Goal: Task Accomplishment & Management: Manage account settings

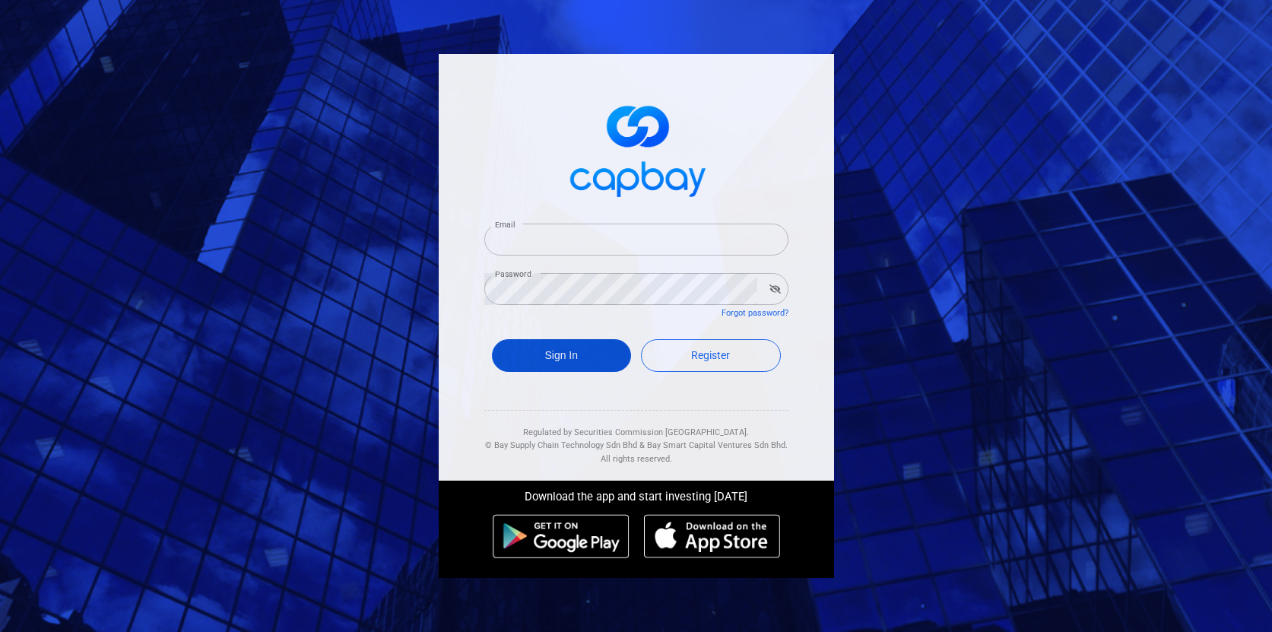
type input "[EMAIL_ADDRESS][DOMAIN_NAME]"
click at [581, 350] on button "Sign In" at bounding box center [562, 355] width 140 height 33
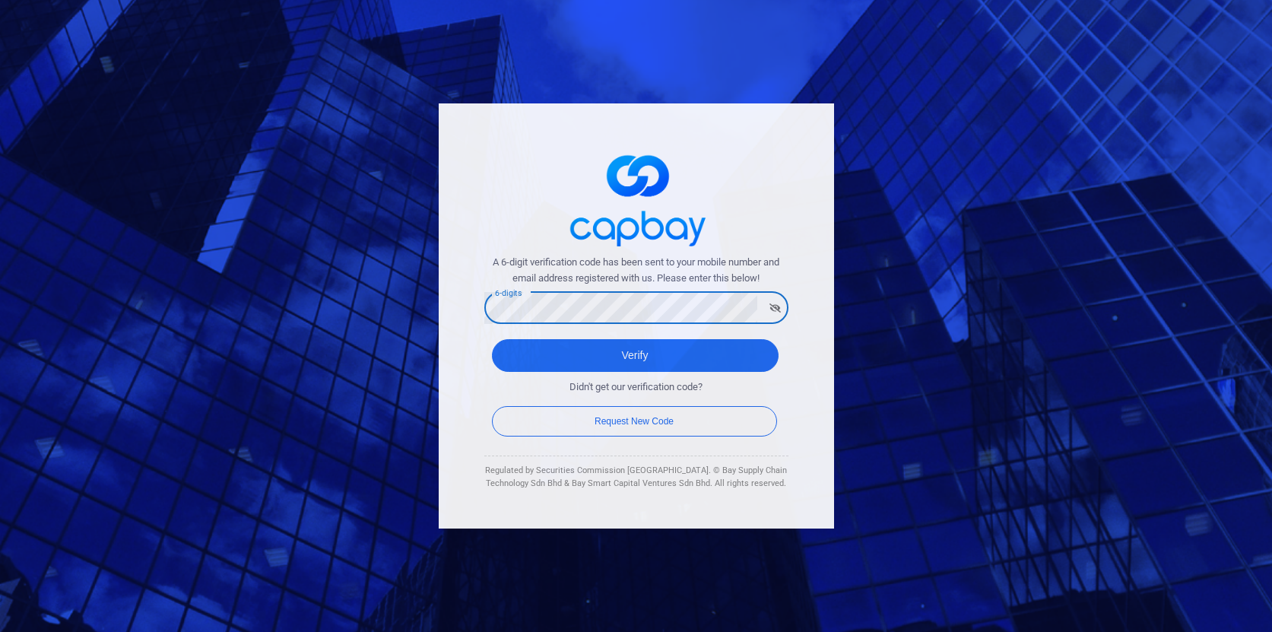
click at [492, 339] on button "Verify" at bounding box center [635, 355] width 287 height 33
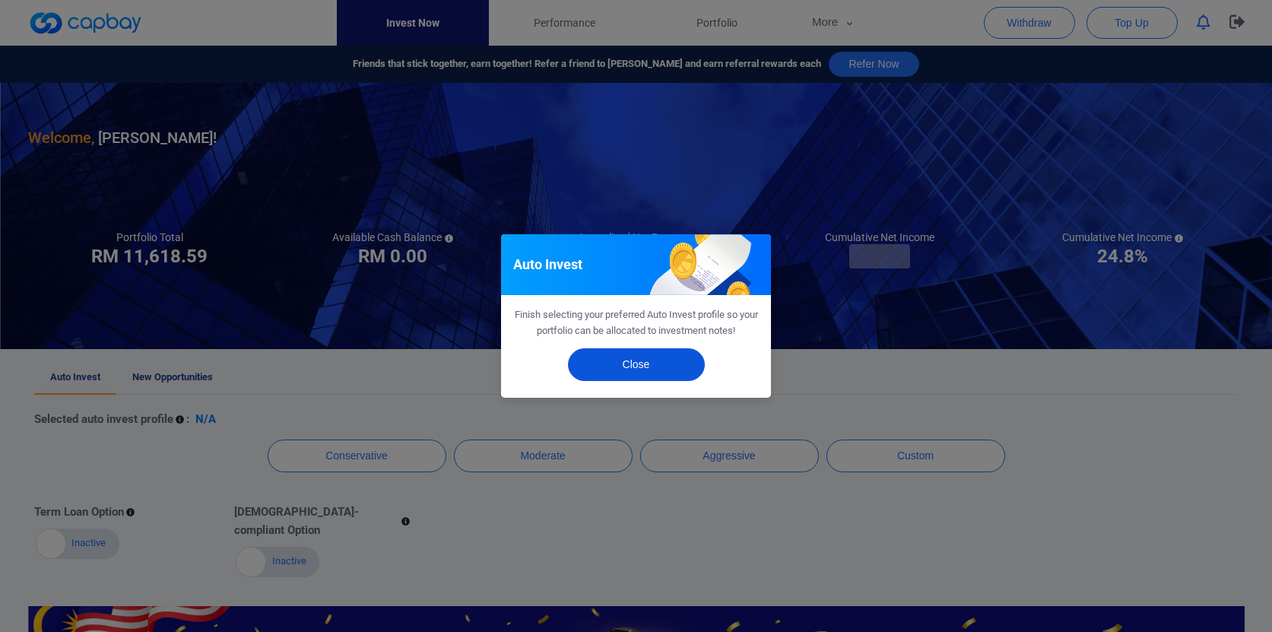
click at [650, 373] on button "Close" at bounding box center [636, 364] width 137 height 33
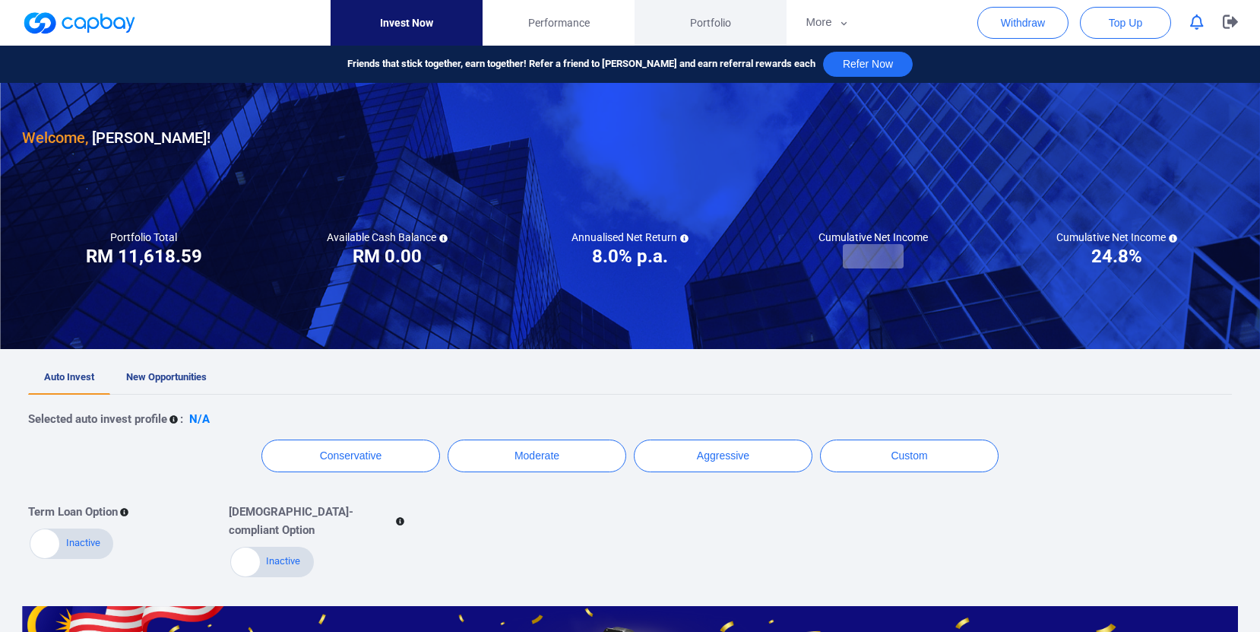
click at [720, 17] on span "Portfolio" at bounding box center [710, 22] width 41 height 17
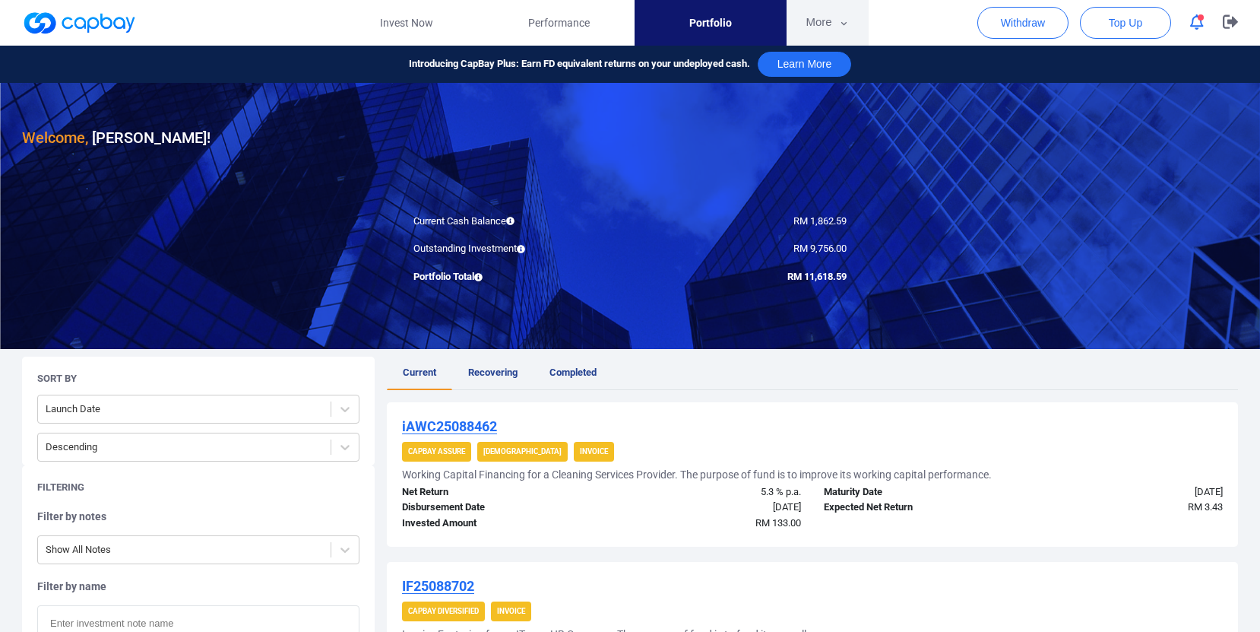
click at [841, 30] on icon "button" at bounding box center [844, 24] width 11 height 14
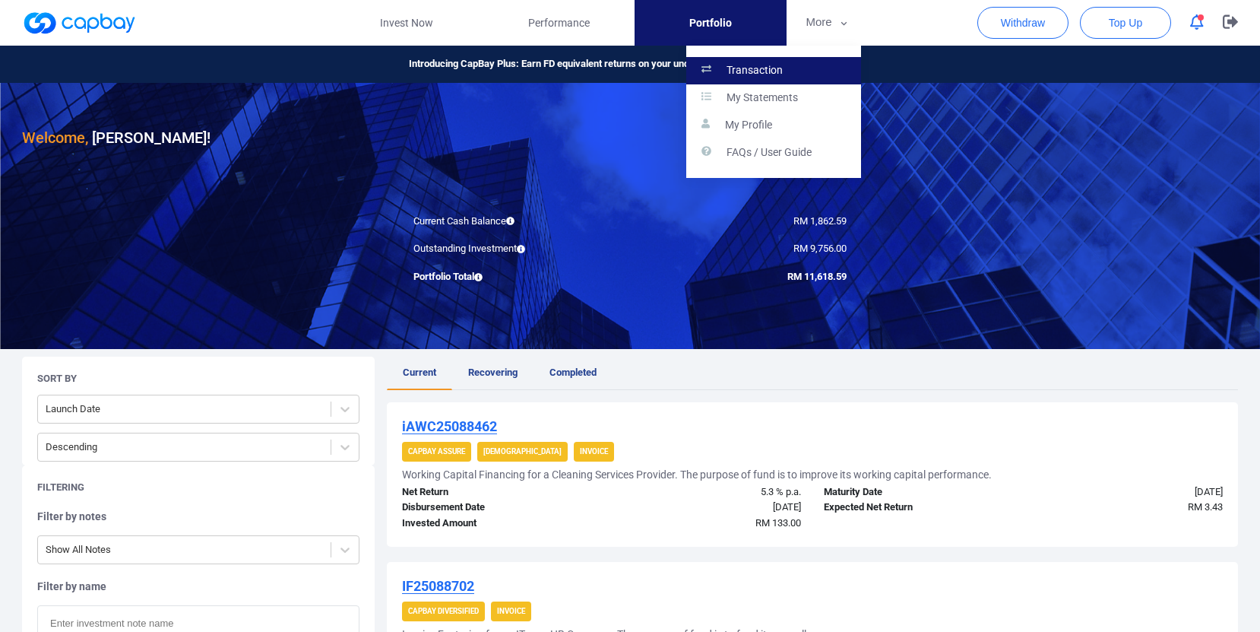
click at [804, 75] on link "Transaction" at bounding box center [773, 70] width 175 height 27
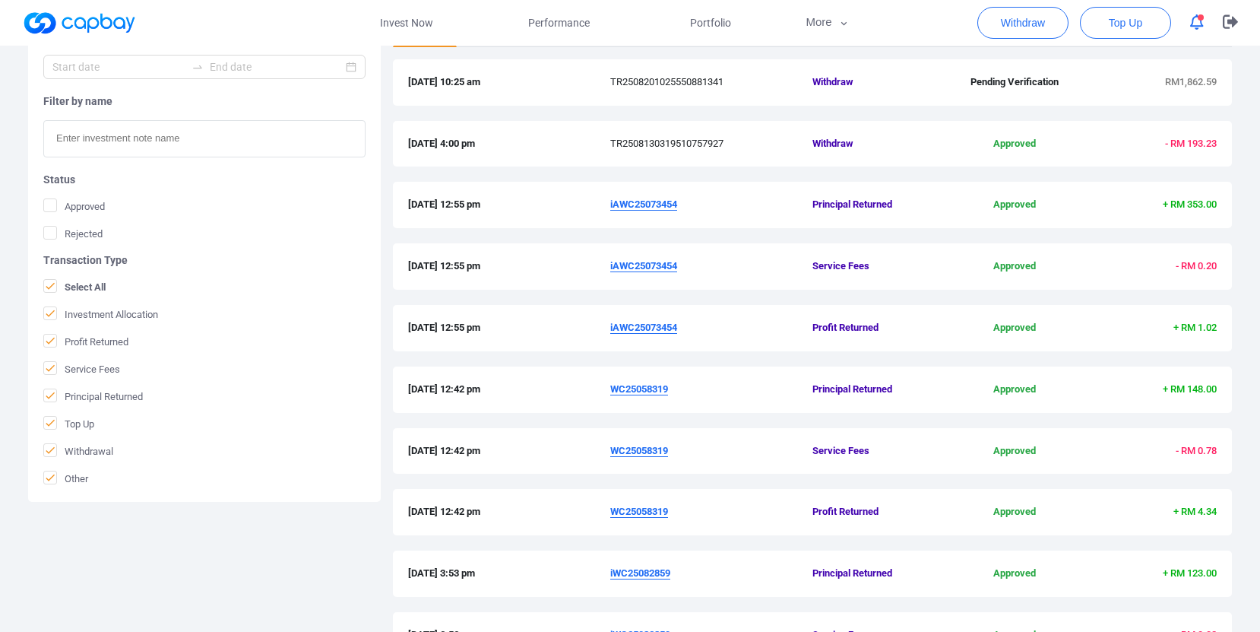
scroll to position [380, 0]
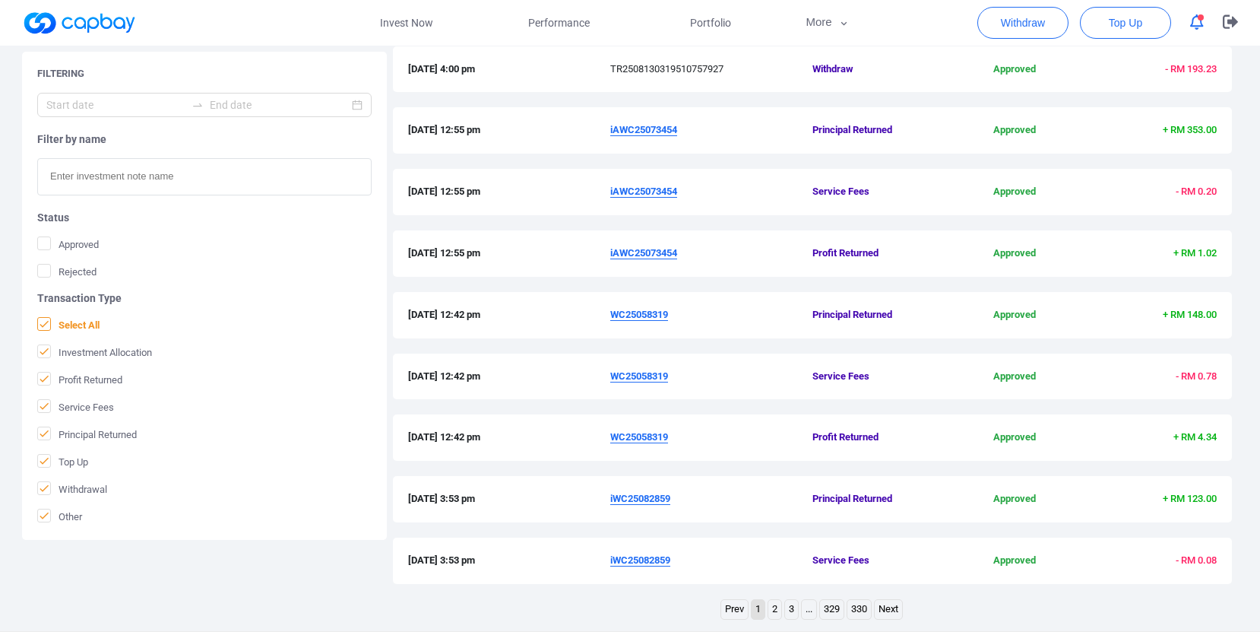
click at [44, 328] on icon at bounding box center [44, 324] width 12 height 12
click at [0, 0] on input "Select All" at bounding box center [0, 0] width 0 height 0
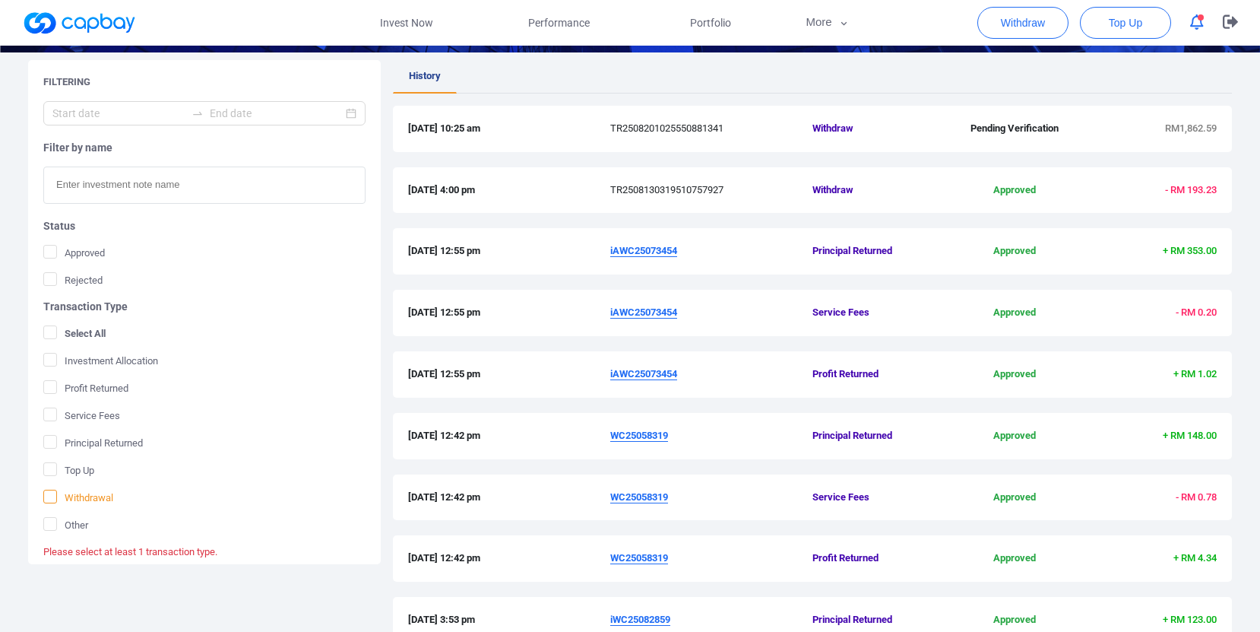
click at [43, 497] on span at bounding box center [50, 497] width 14 height 14
click at [0, 0] on input "Withdrawal" at bounding box center [0, 0] width 0 height 0
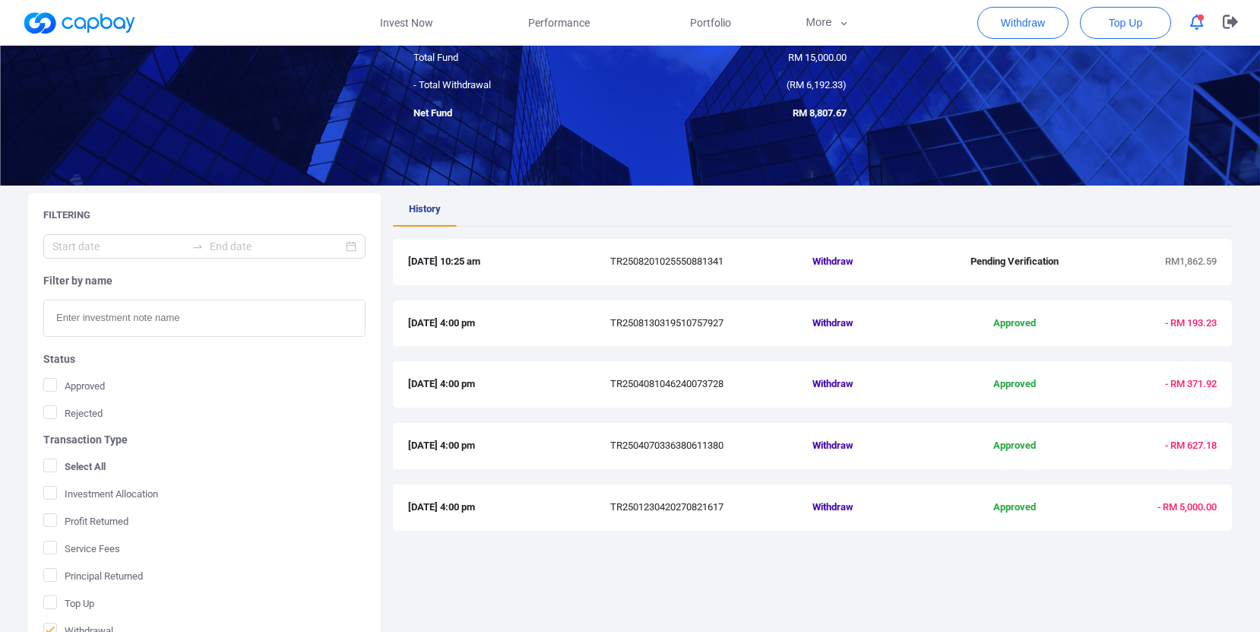
scroll to position [0, 0]
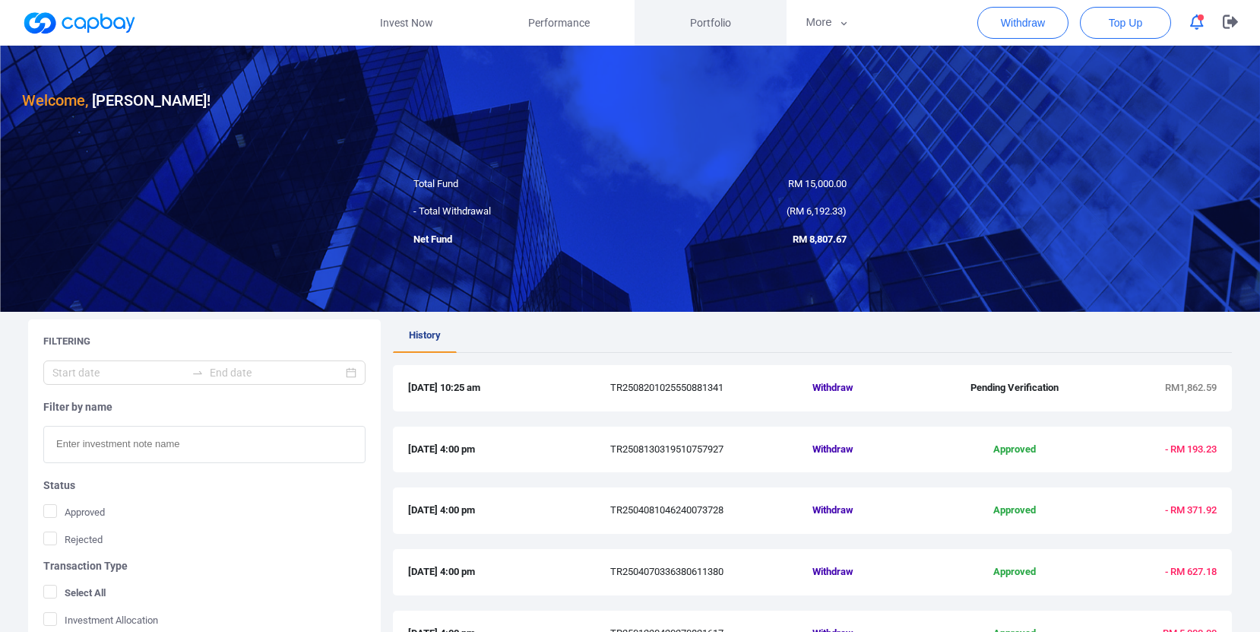
click at [707, 19] on span "Portfolio" at bounding box center [710, 22] width 41 height 17
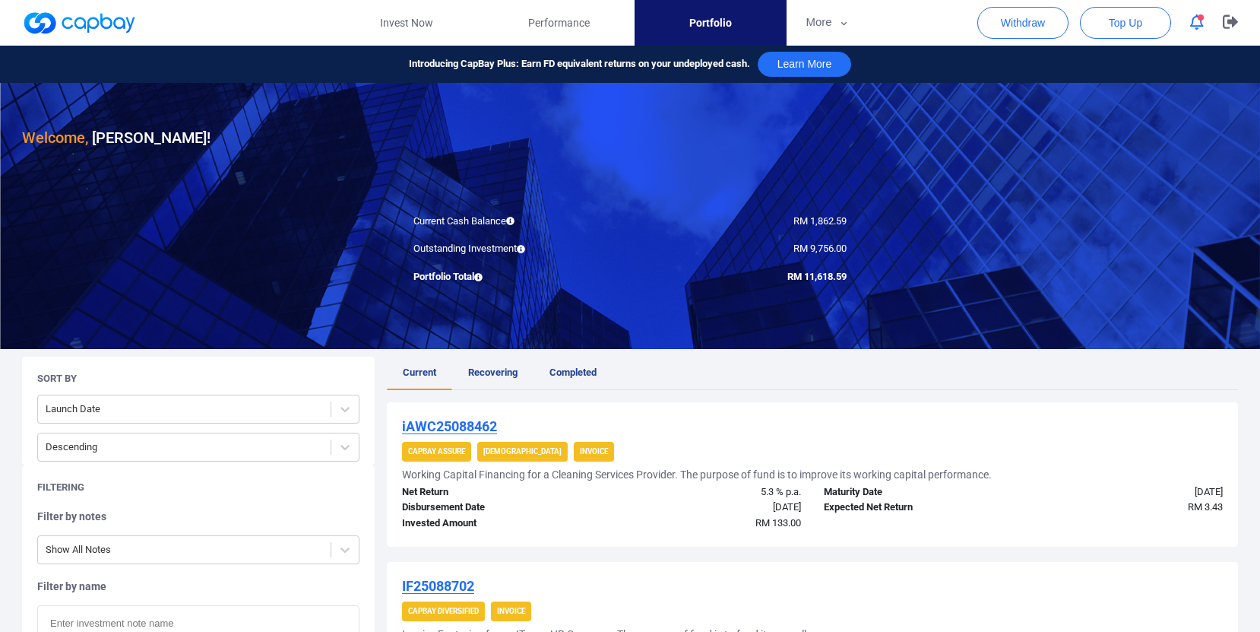
click at [403, 314] on div at bounding box center [630, 216] width 1260 height 266
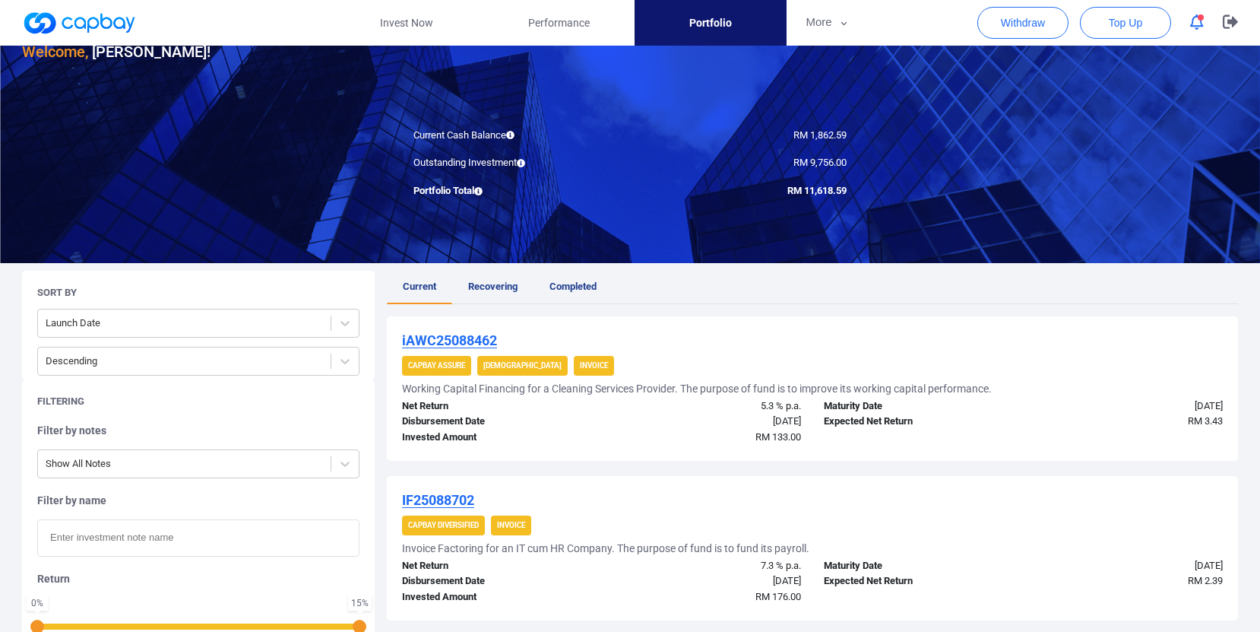
scroll to position [380, 0]
